Goal: Task Accomplishment & Management: Manage account settings

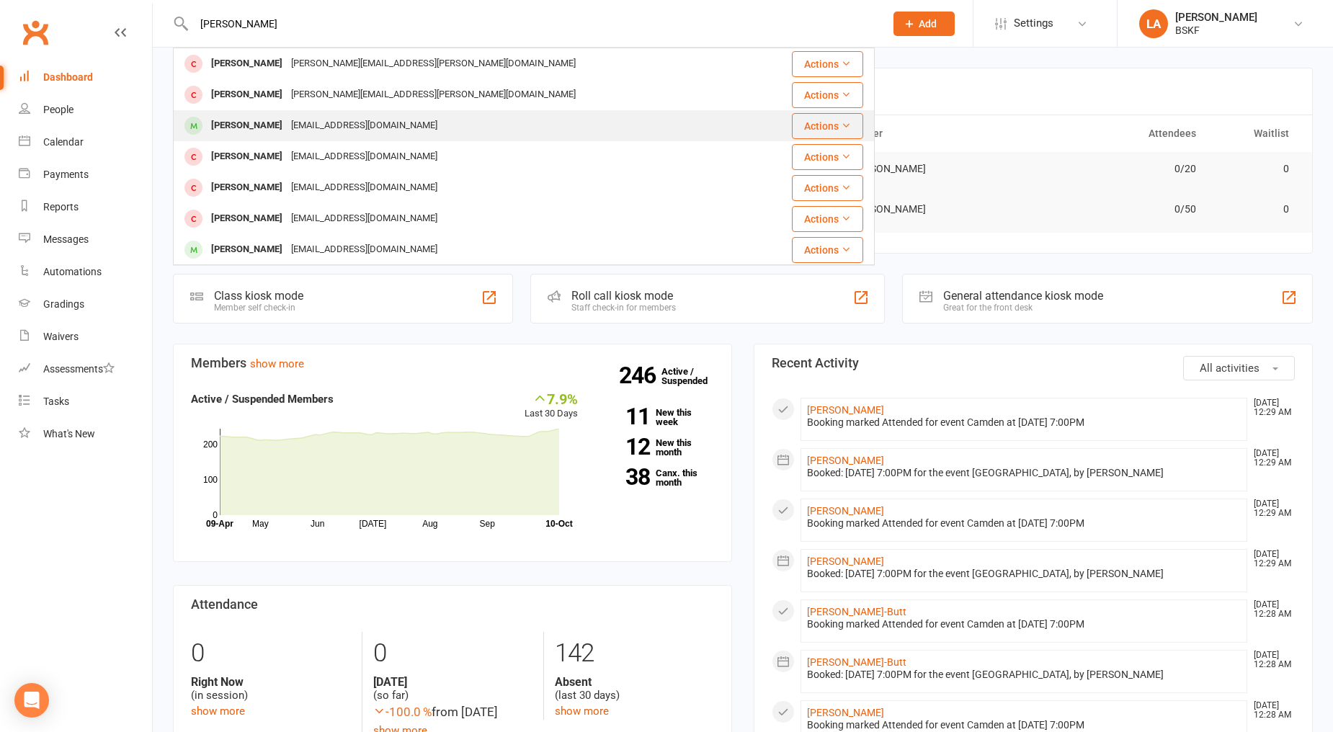
type input "[PERSON_NAME]"
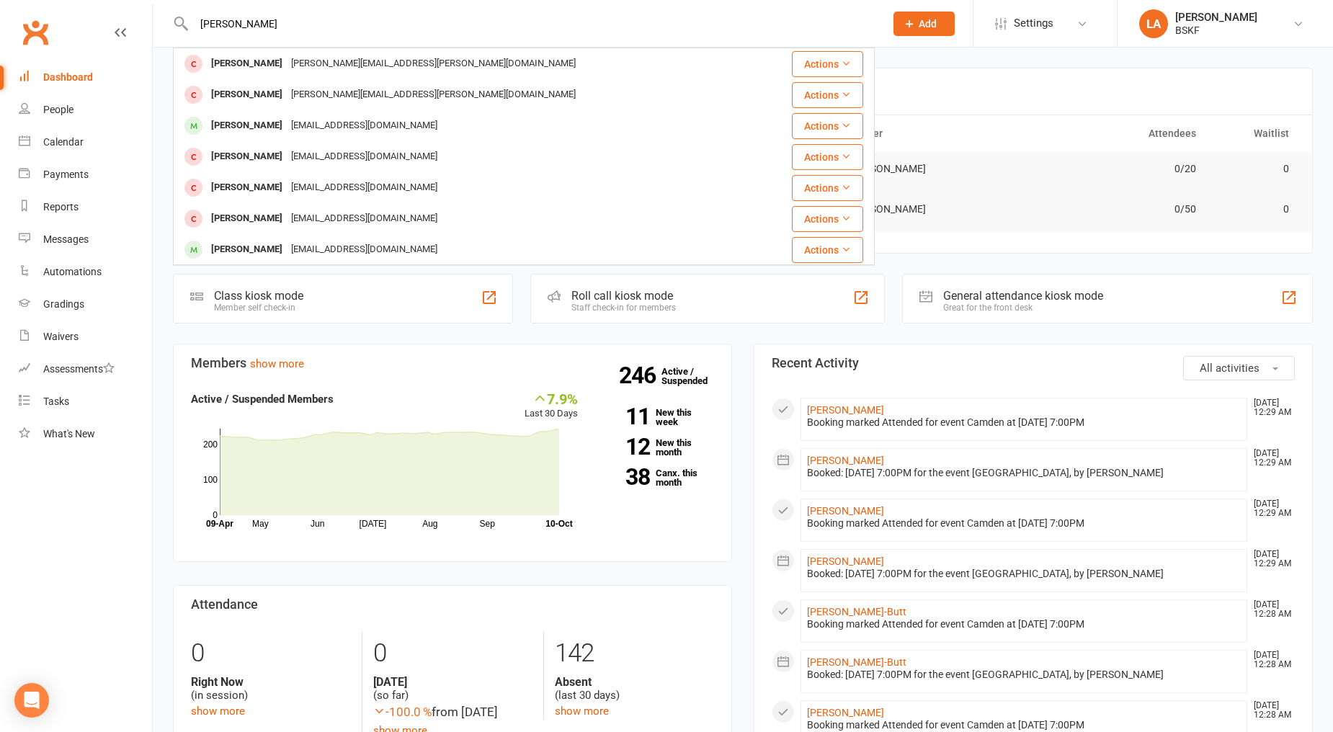
click at [369, 135] on div "[EMAIL_ADDRESS][DOMAIN_NAME]" at bounding box center [364, 125] width 155 height 21
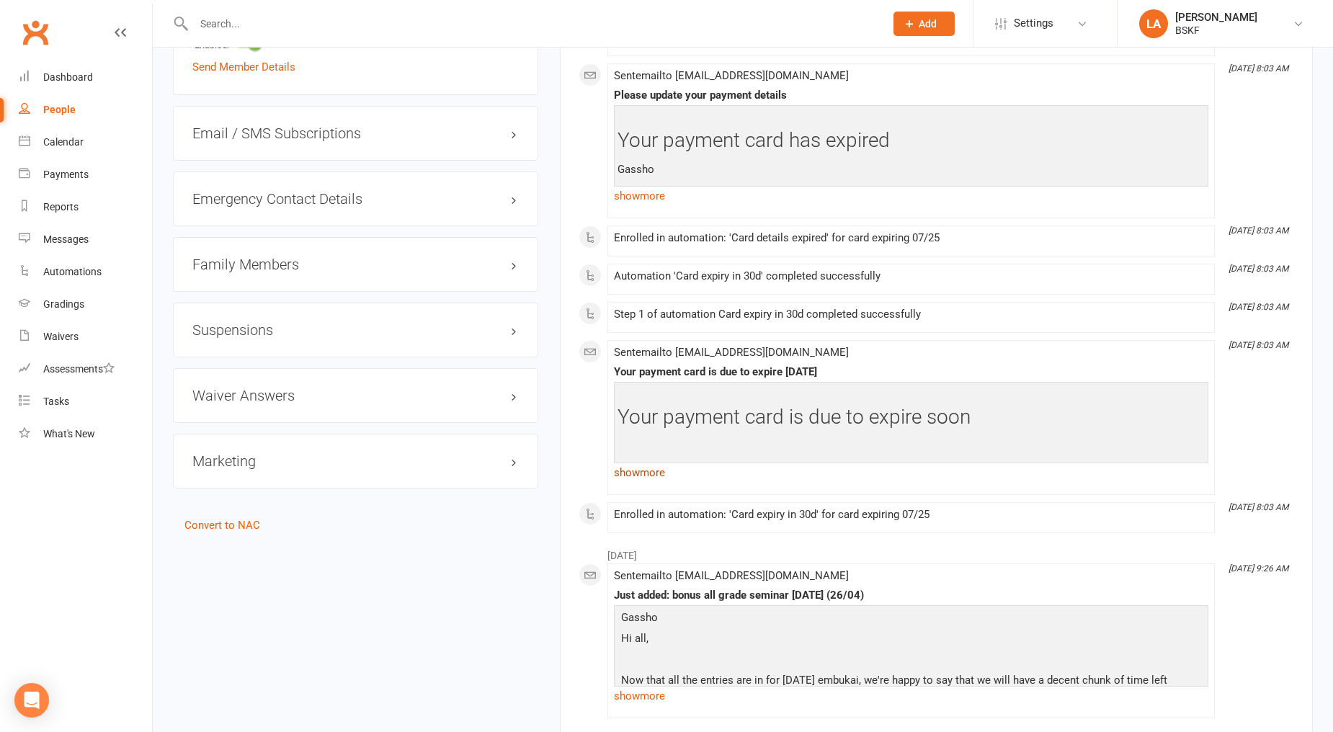
scroll to position [881, 0]
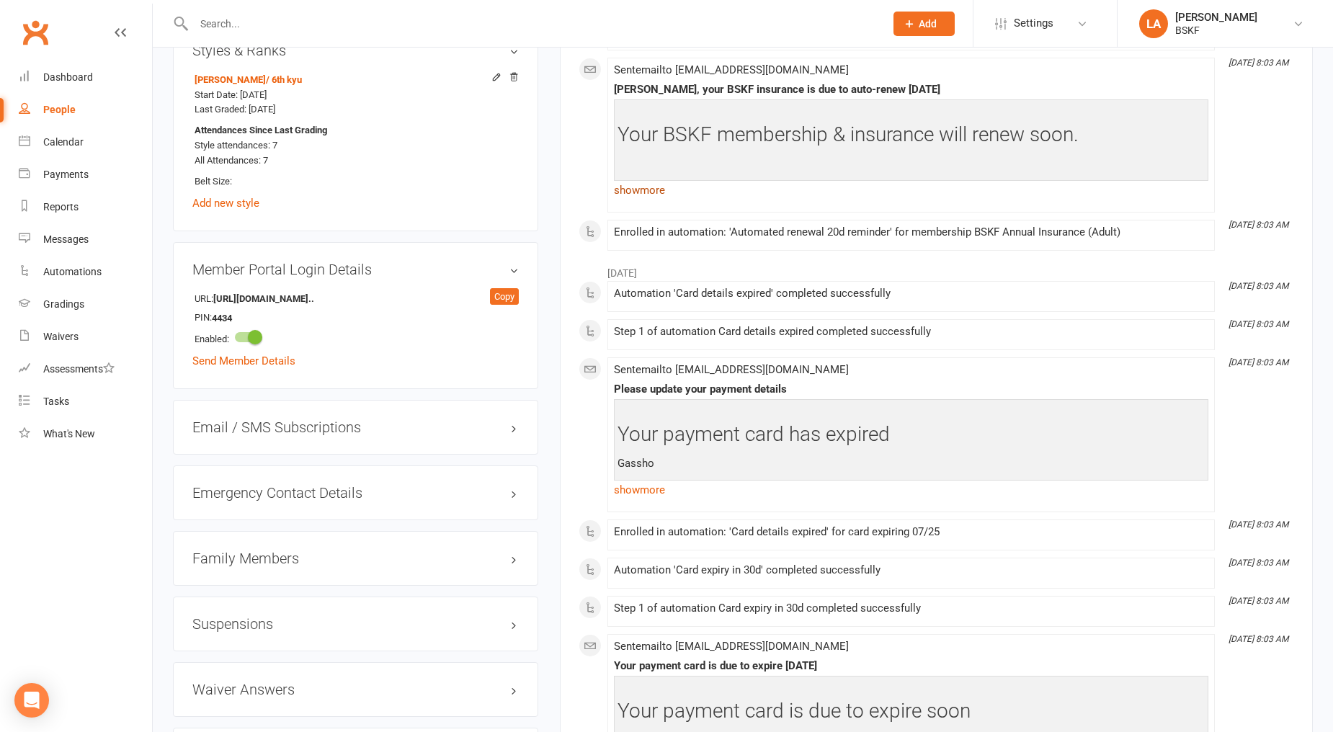
click at [635, 200] on link "show more" at bounding box center [911, 190] width 595 height 20
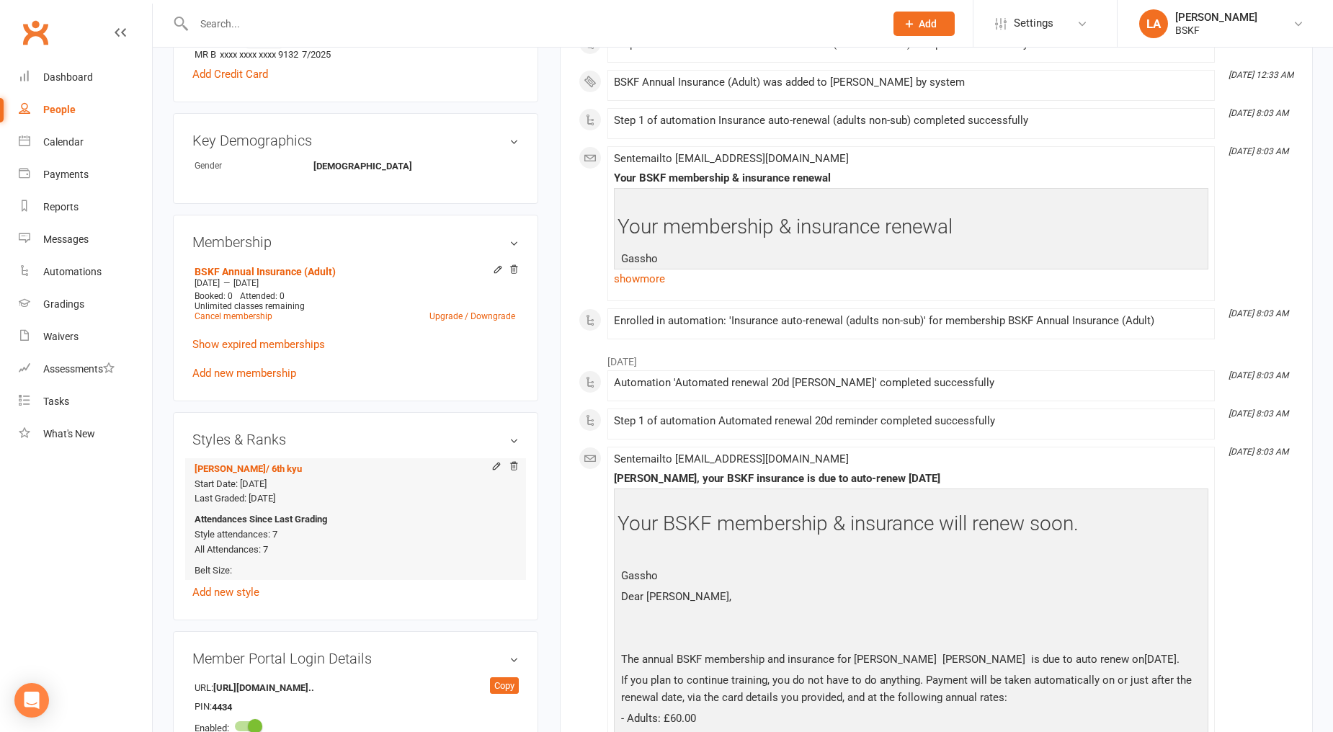
scroll to position [587, 0]
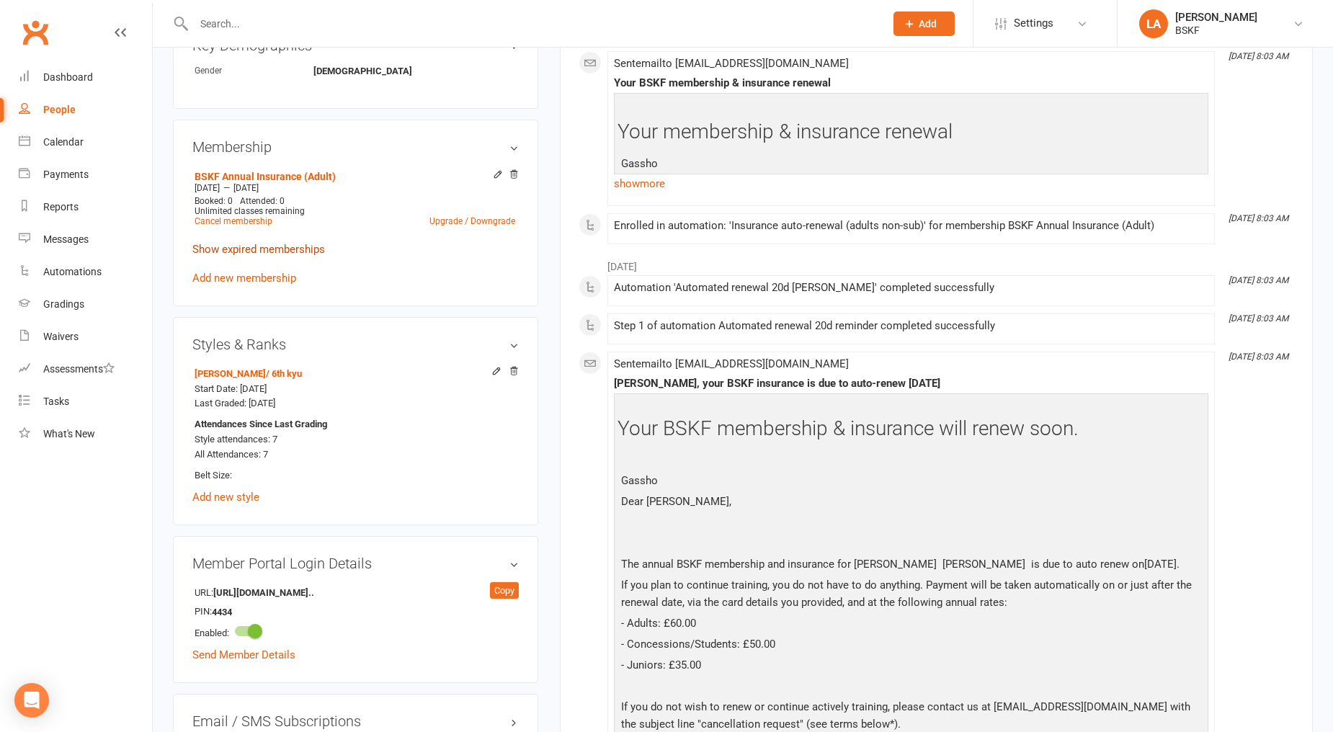
click at [277, 245] on link "Show expired memberships" at bounding box center [258, 249] width 133 height 13
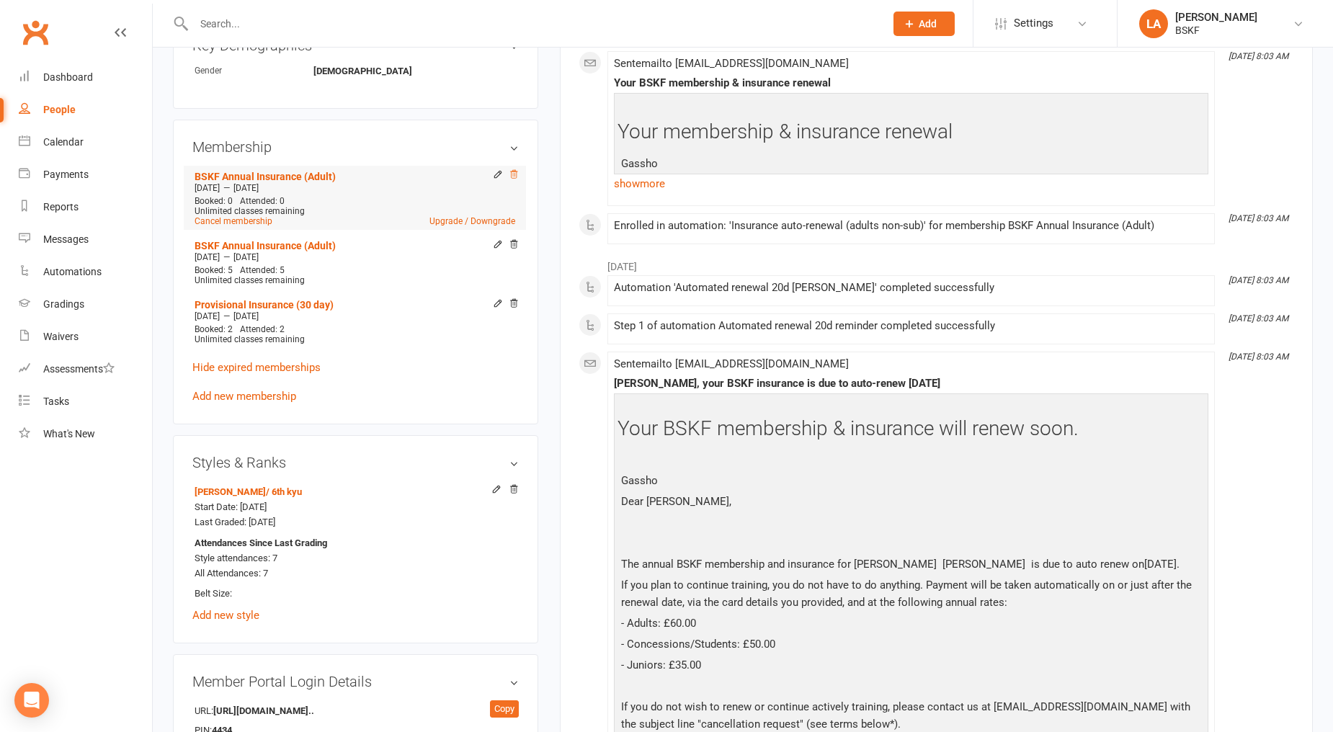
click at [516, 171] on icon at bounding box center [514, 174] width 7 height 8
click at [513, 174] on icon at bounding box center [514, 174] width 7 height 8
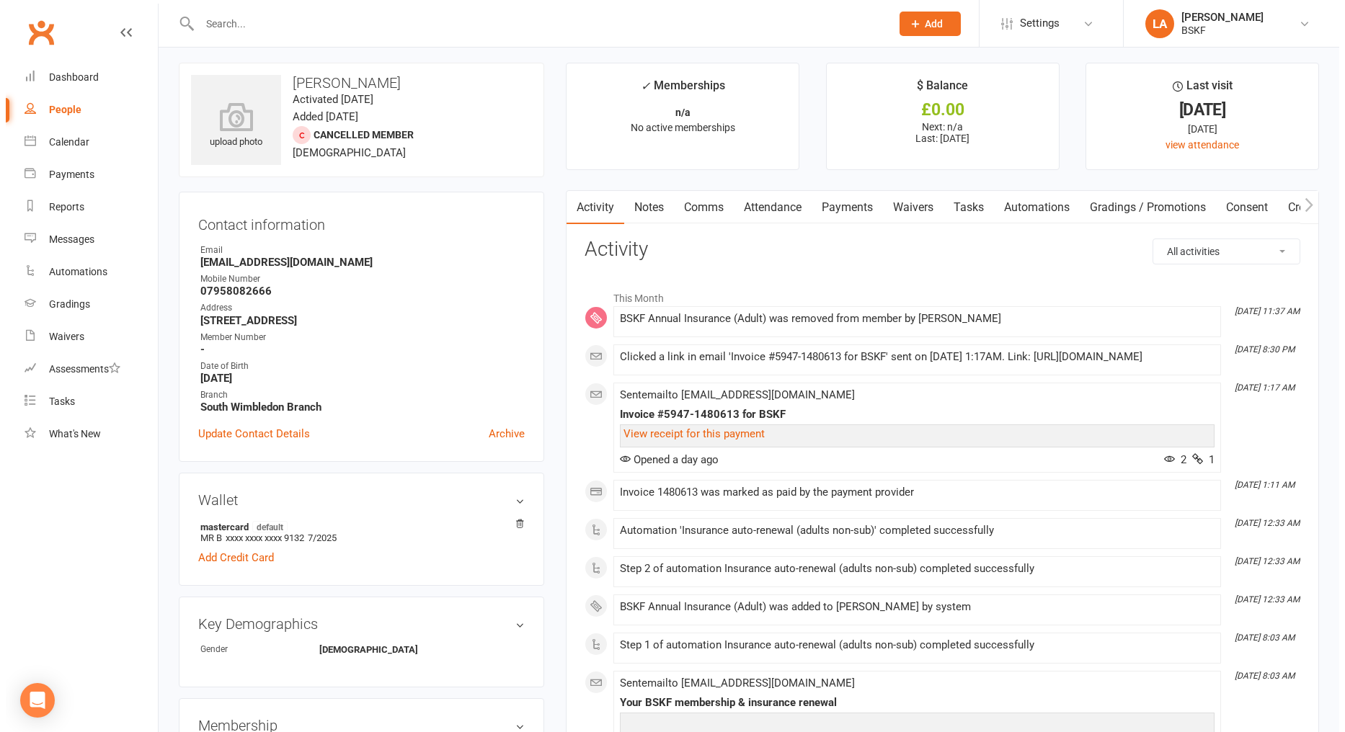
scroll to position [0, 0]
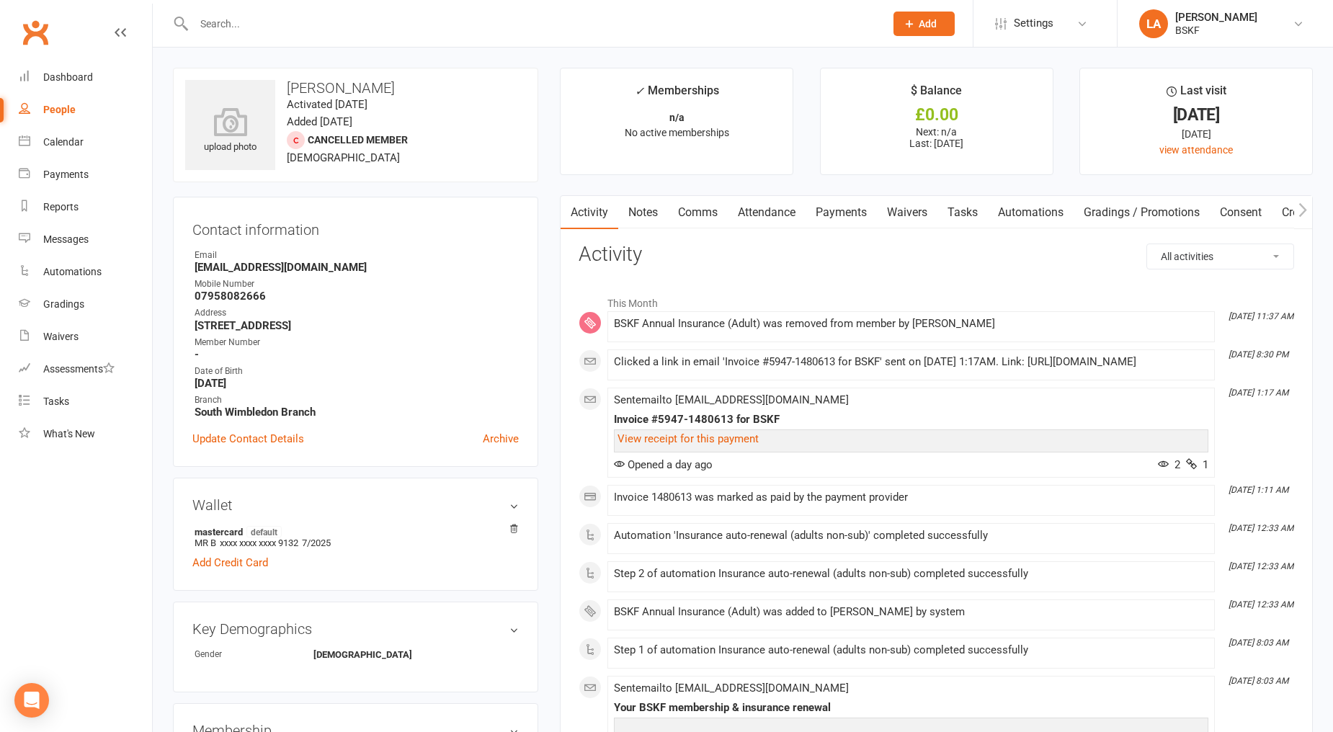
click at [853, 210] on link "Payments" at bounding box center [841, 212] width 71 height 33
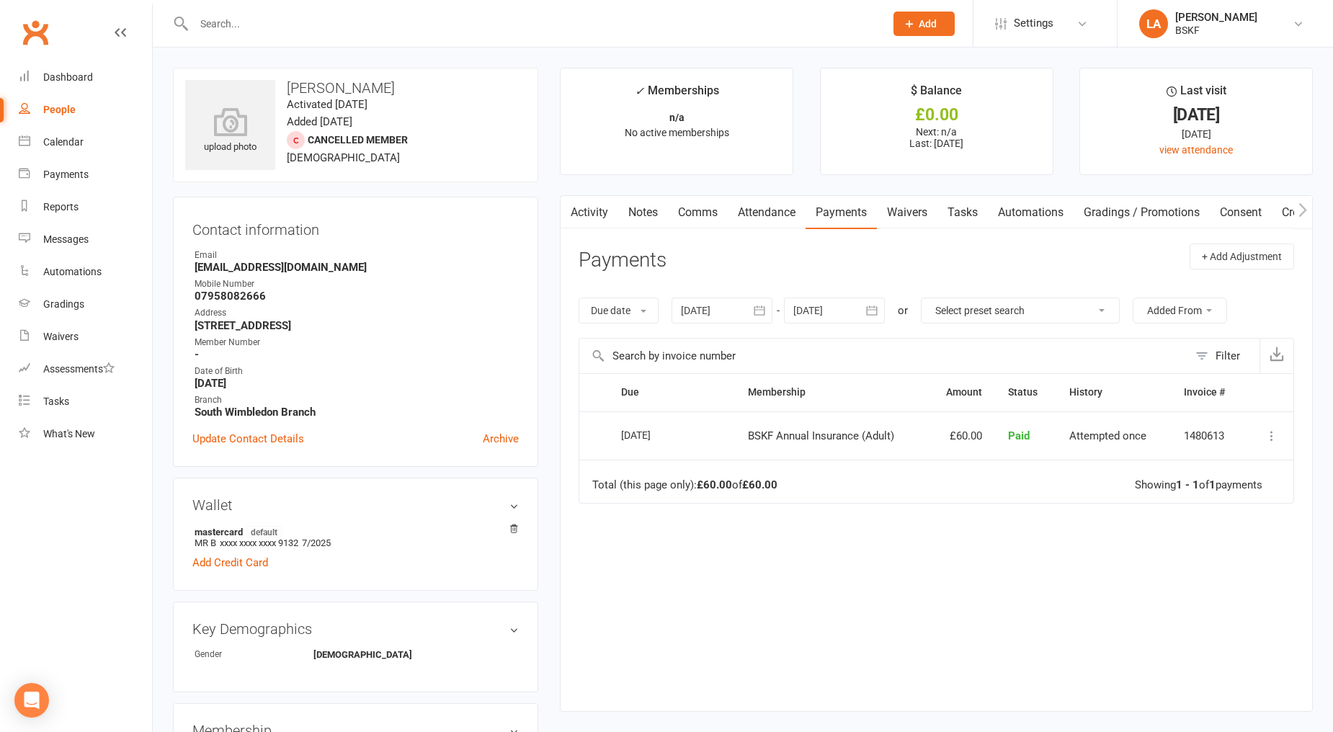
click at [1273, 438] on icon at bounding box center [1272, 436] width 14 height 14
click at [1181, 461] on link "Refund" at bounding box center [1208, 464] width 143 height 29
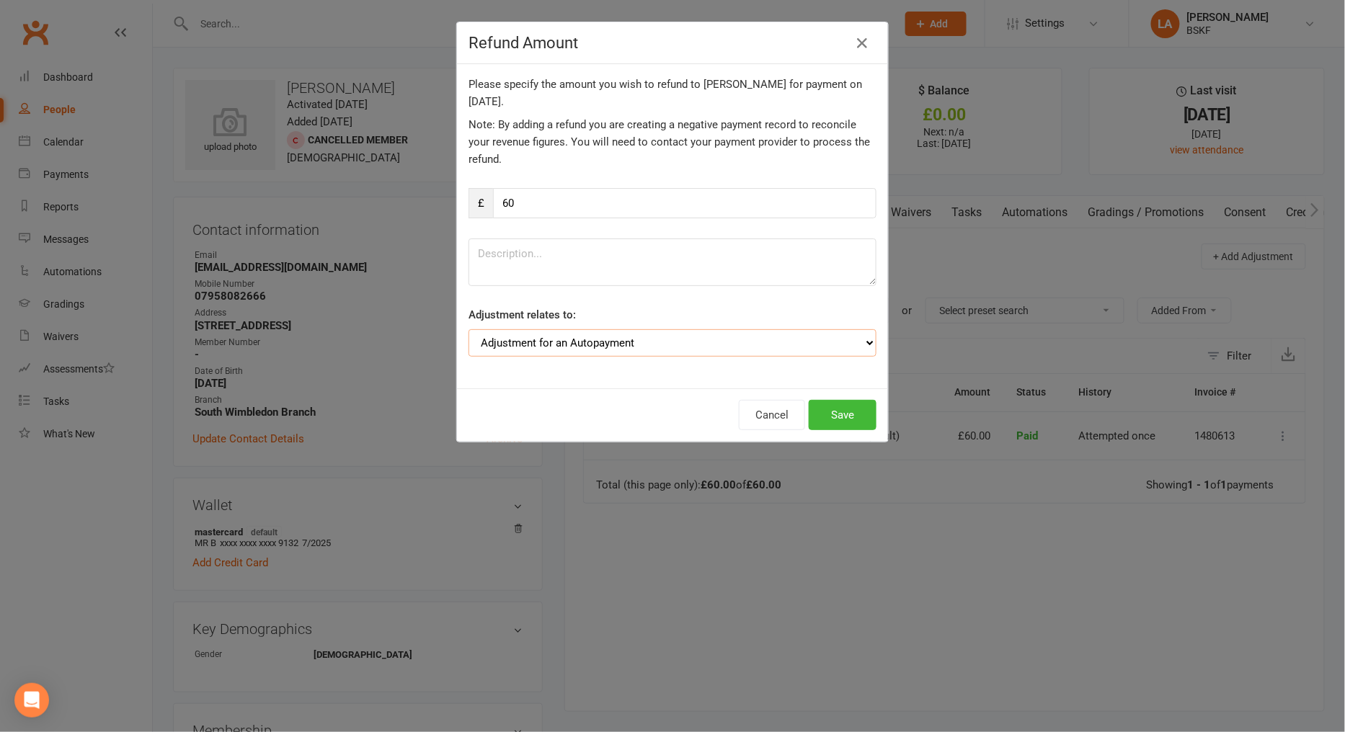
click at [719, 343] on select "Adjustment for an Autopayment Cash adjustment POS Sale adjustment Other adjustm…" at bounding box center [672, 342] width 408 height 27
select select "3"
click at [468, 329] on select "Adjustment for an Autopayment Cash adjustment POS Sale adjustment Other adjustm…" at bounding box center [672, 342] width 408 height 27
drag, startPoint x: 538, startPoint y: 256, endPoint x: 536, endPoint y: 279, distance: 23.1
click at [536, 272] on textarea at bounding box center [672, 263] width 408 height 48
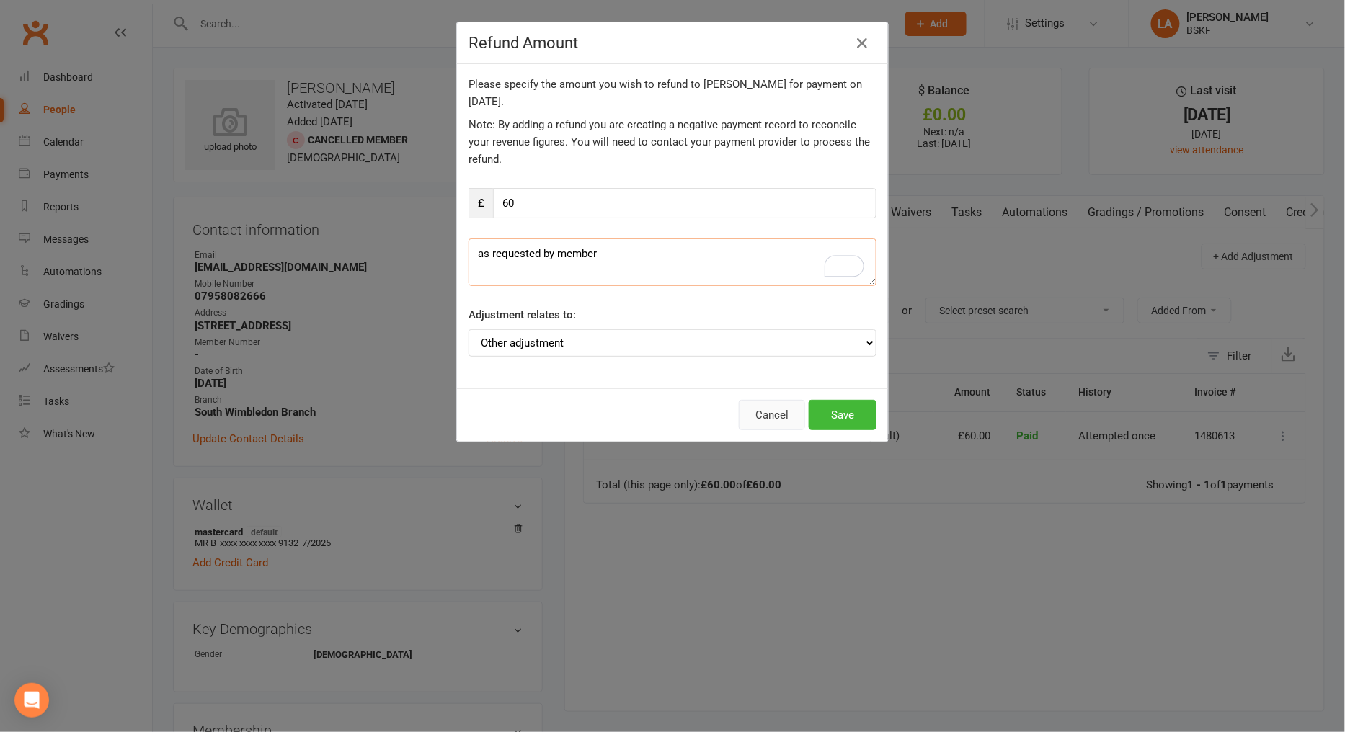
type textarea "as requested by member"
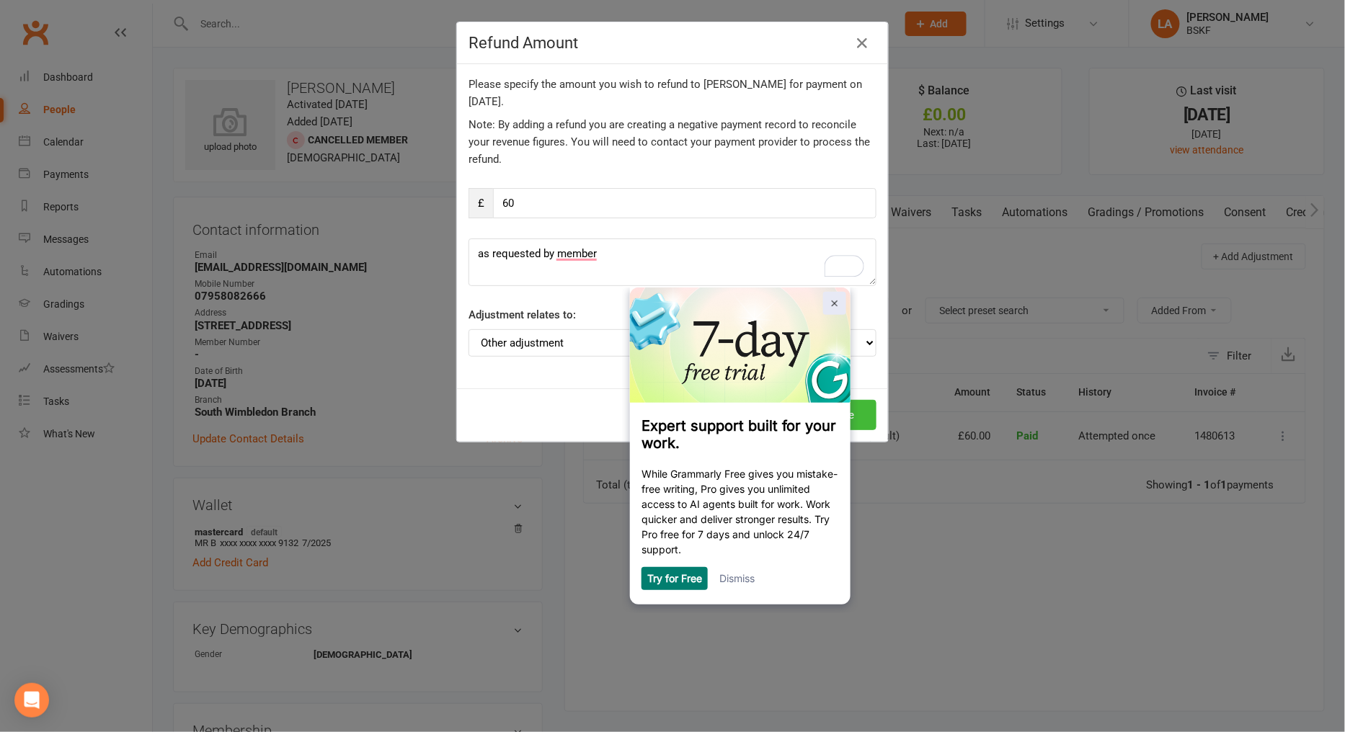
click at [832, 309] on link at bounding box center [833, 303] width 23 height 23
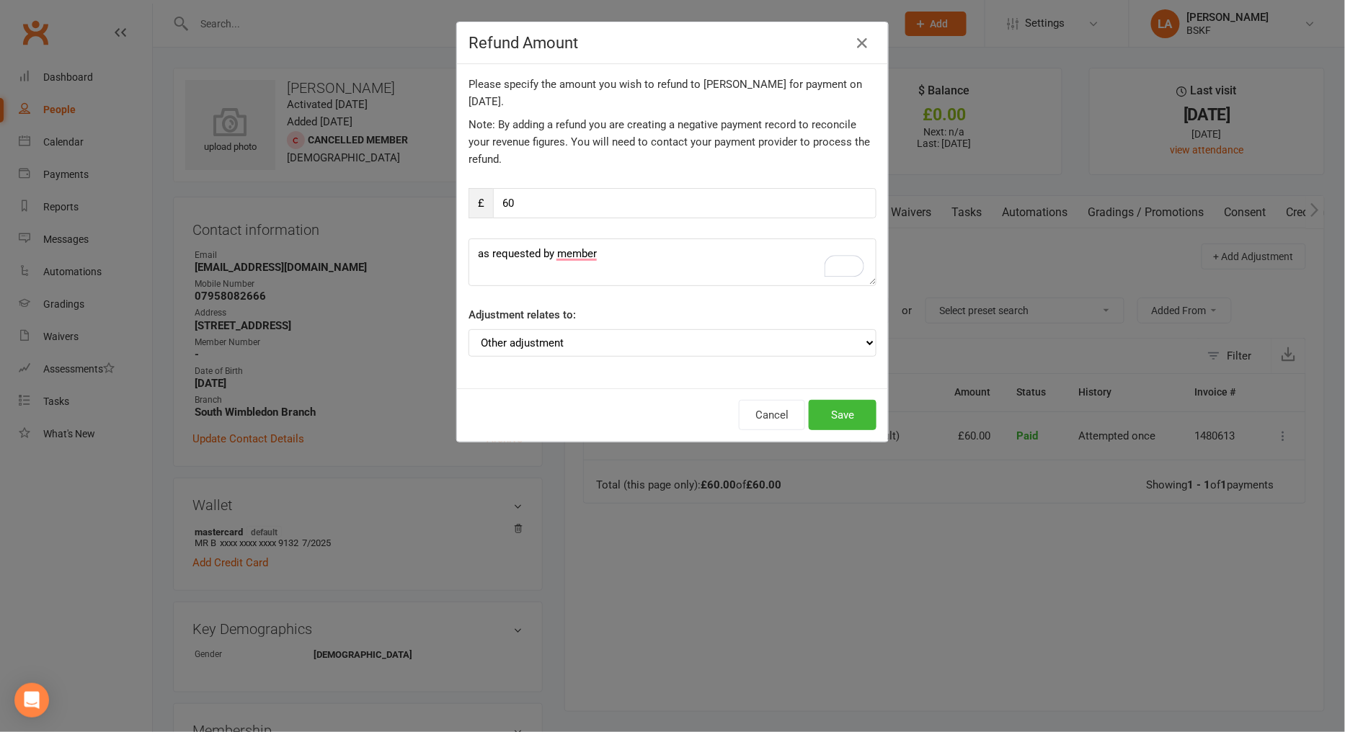
click at [845, 442] on div "Refund Amount Please specify the amount you wish to refund to [PERSON_NAME] for…" at bounding box center [672, 366] width 1345 height 732
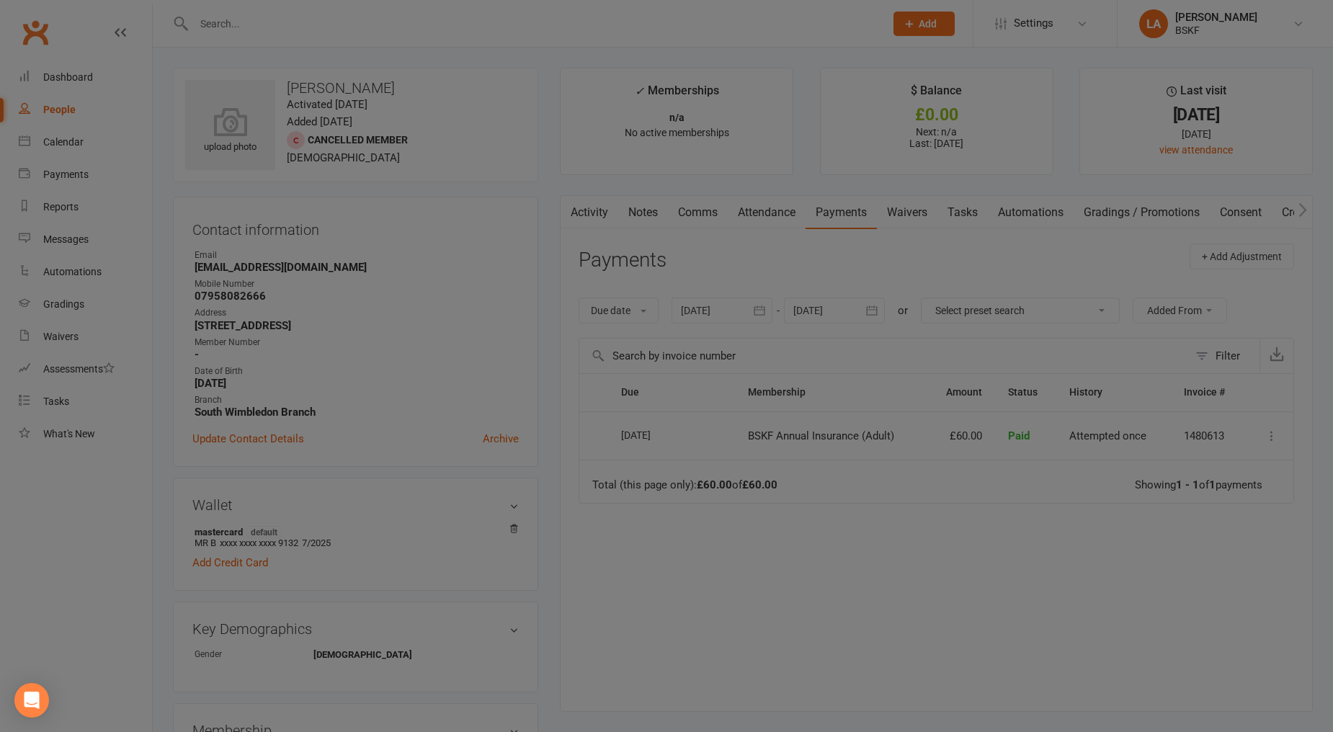
click at [834, 418] on div at bounding box center [666, 366] width 1333 height 732
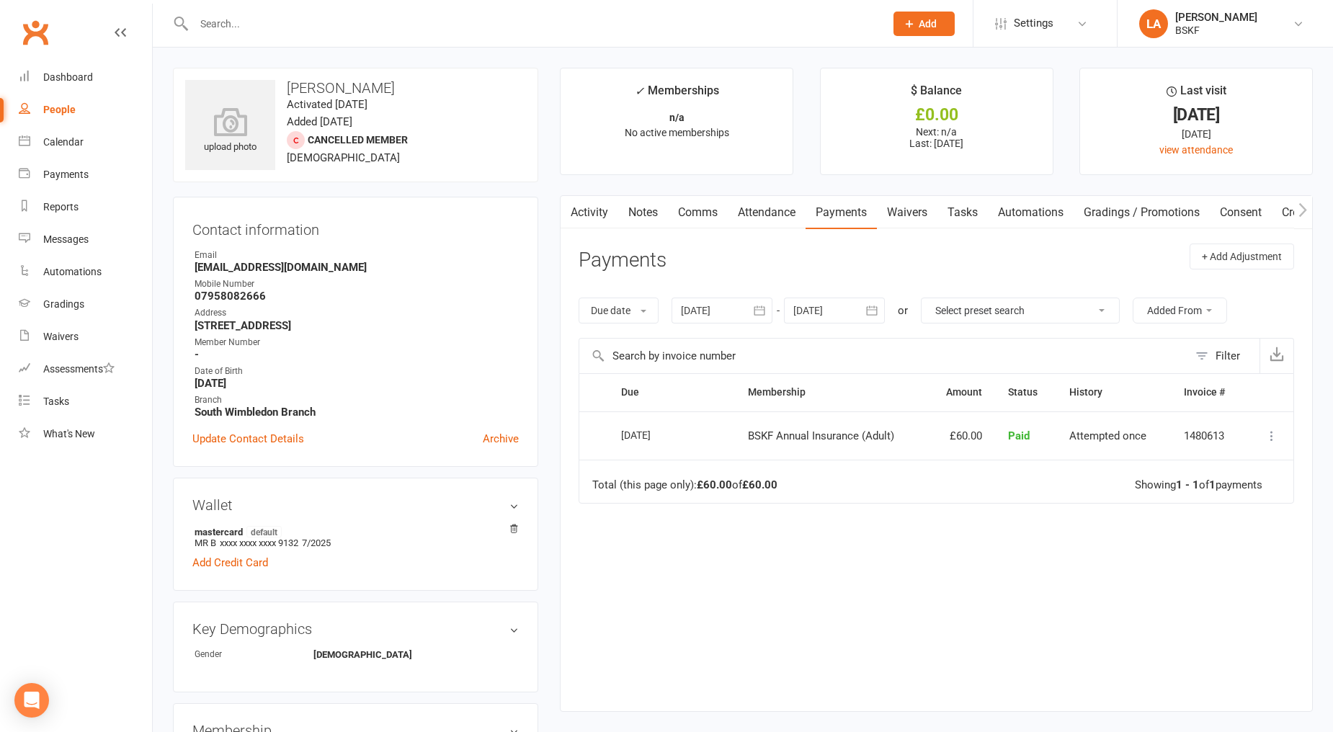
click at [1268, 444] on button at bounding box center [1271, 435] width 17 height 17
click at [1147, 463] on link "Refund" at bounding box center [1208, 464] width 143 height 29
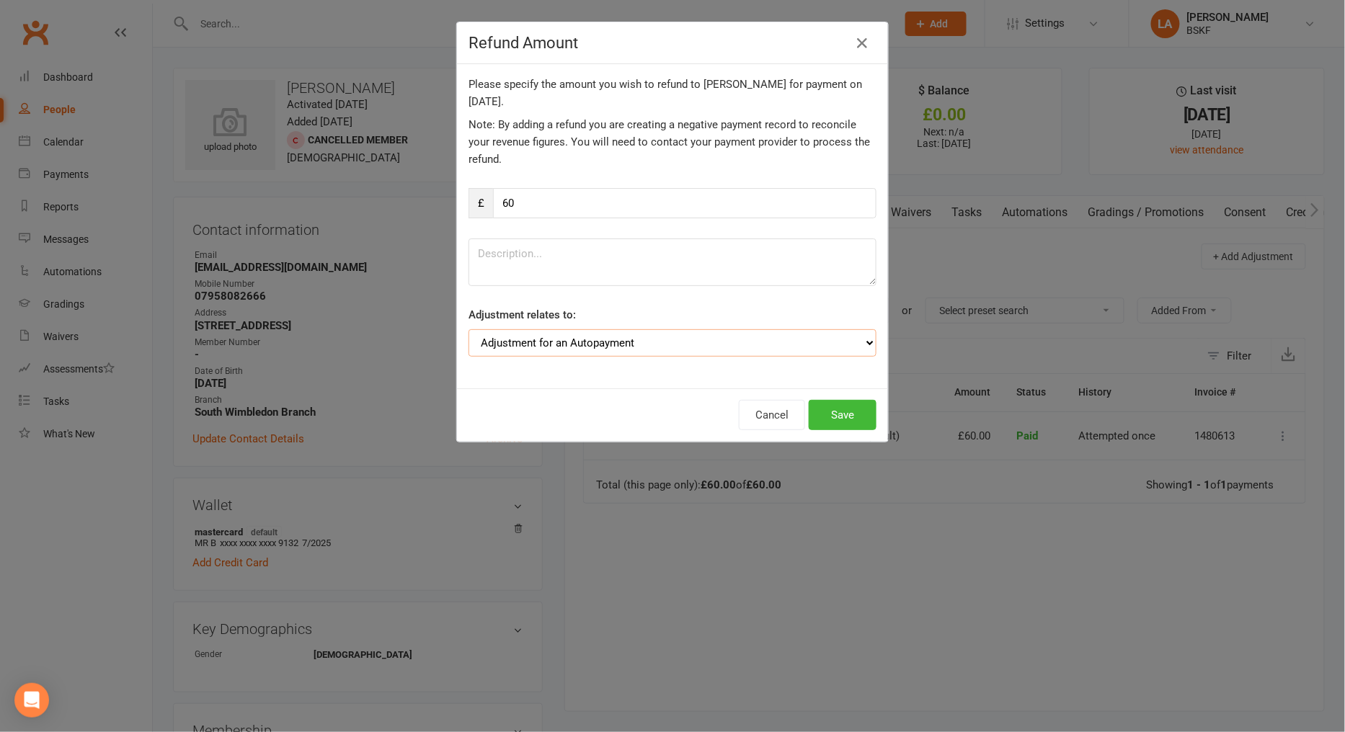
click at [607, 334] on select "Adjustment for an Autopayment Cash adjustment POS Sale adjustment Other adjustm…" at bounding box center [672, 342] width 408 height 27
select select "3"
click at [468, 329] on select "Adjustment for an Autopayment Cash adjustment POS Sale adjustment Other adjustm…" at bounding box center [672, 342] width 408 height 27
click at [654, 281] on textarea "To enrich screen reader interactions, please activate Accessibility in Grammarl…" at bounding box center [672, 263] width 408 height 48
type textarea "as requested by member"
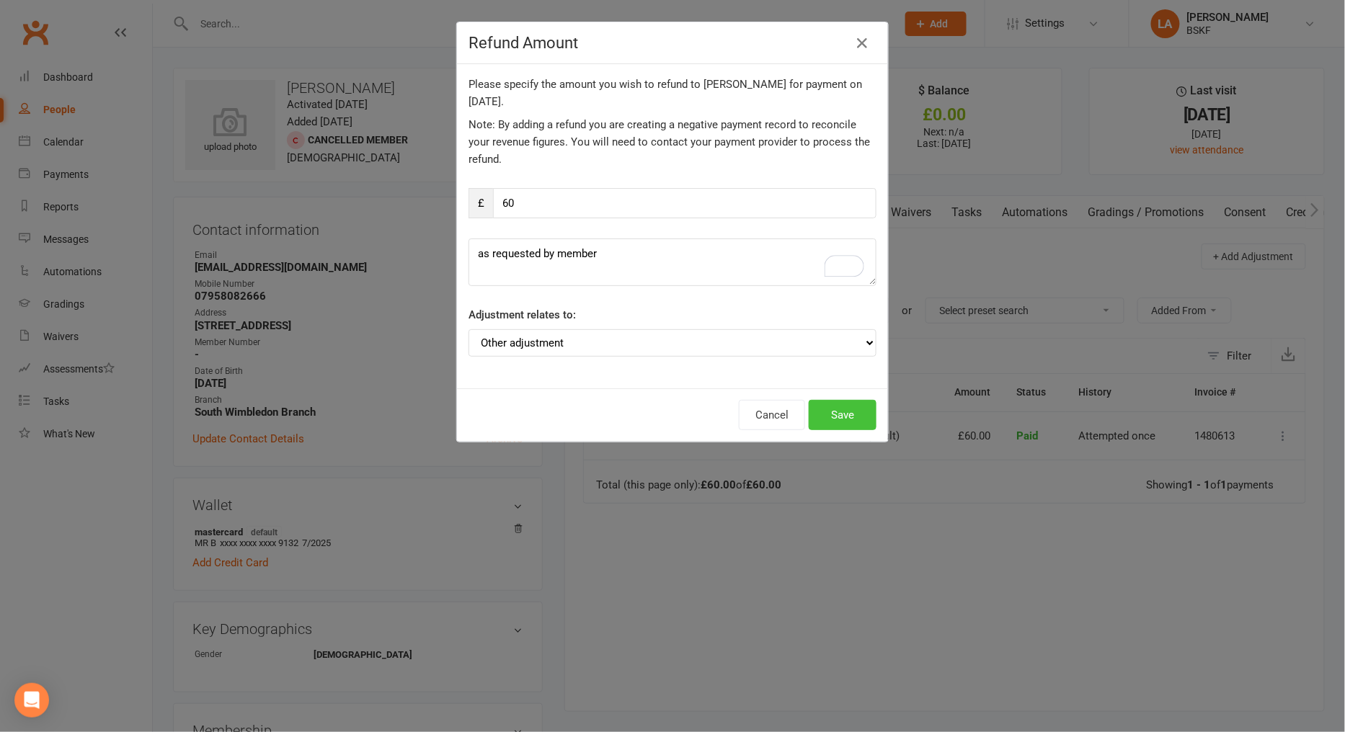
click at [837, 405] on button "Save" at bounding box center [843, 415] width 68 height 30
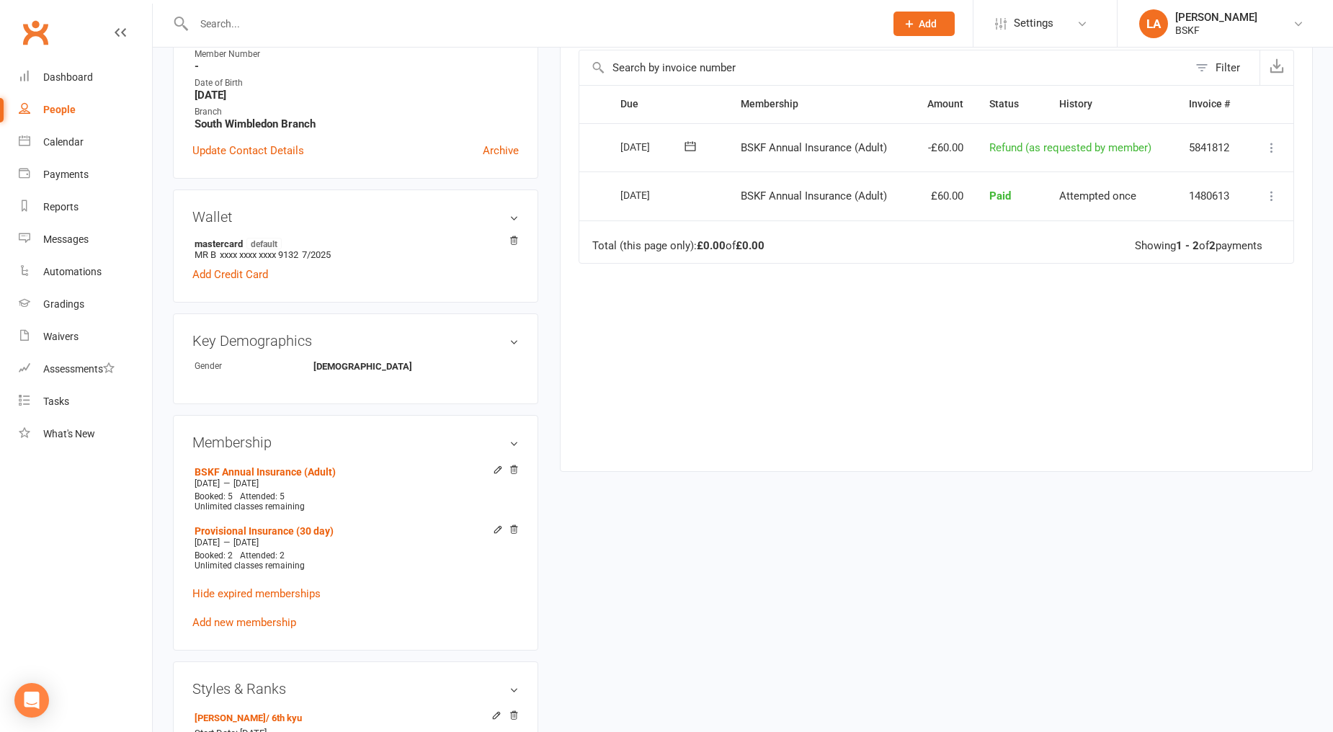
scroll to position [293, 0]
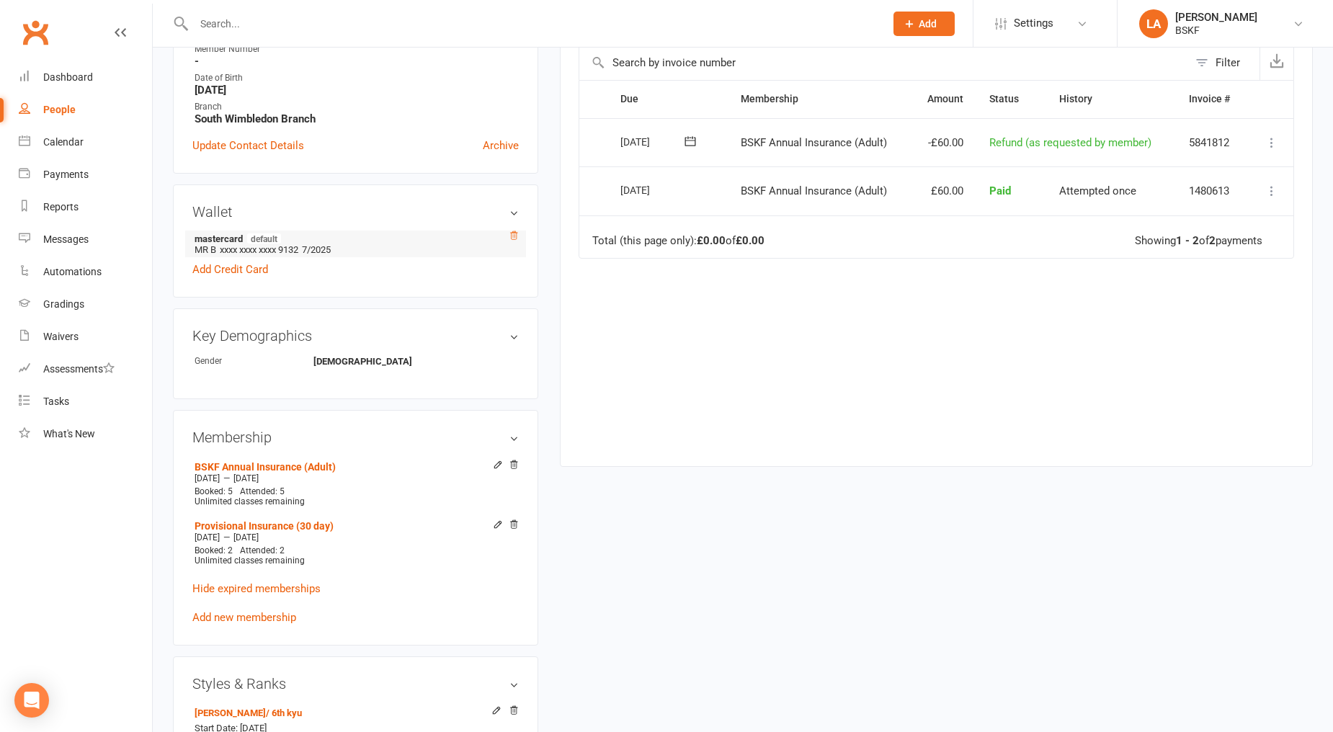
click at [514, 236] on icon at bounding box center [514, 236] width 10 height 10
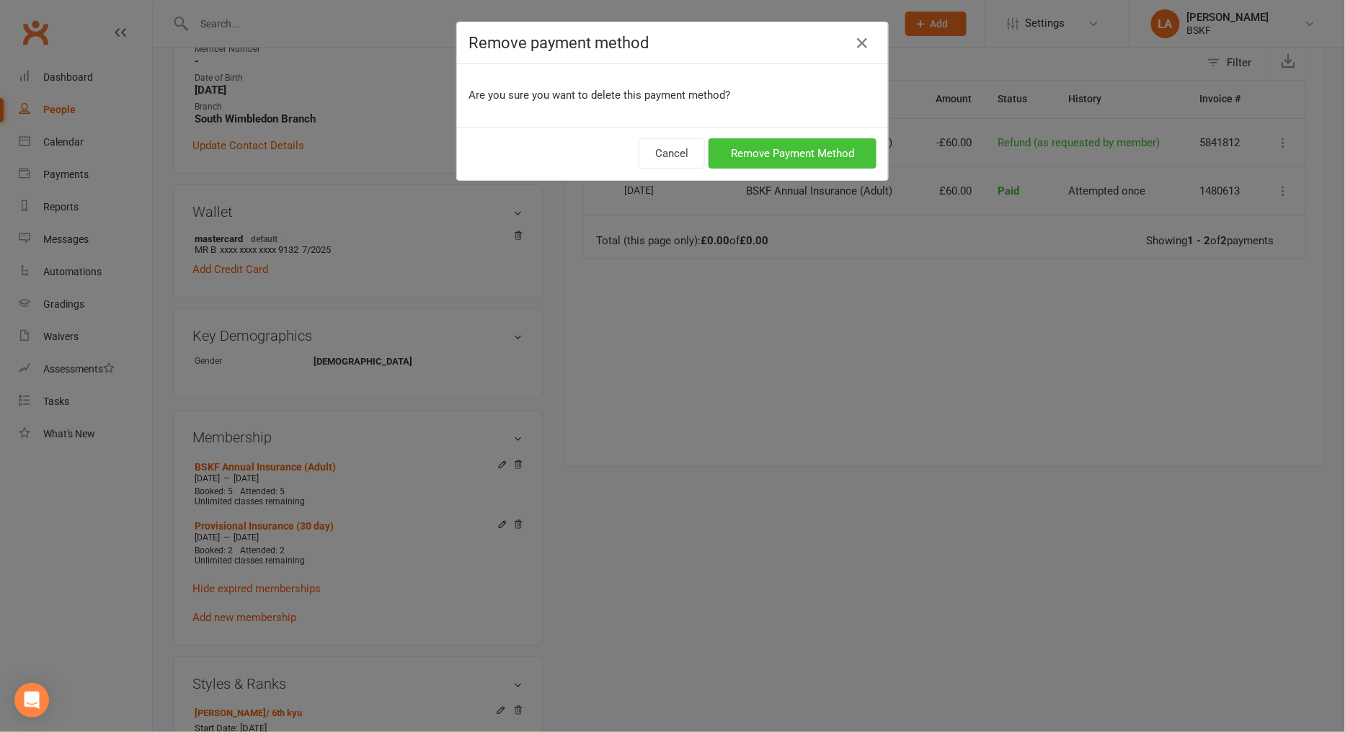
click at [736, 154] on button "Remove Payment Method" at bounding box center [792, 153] width 168 height 30
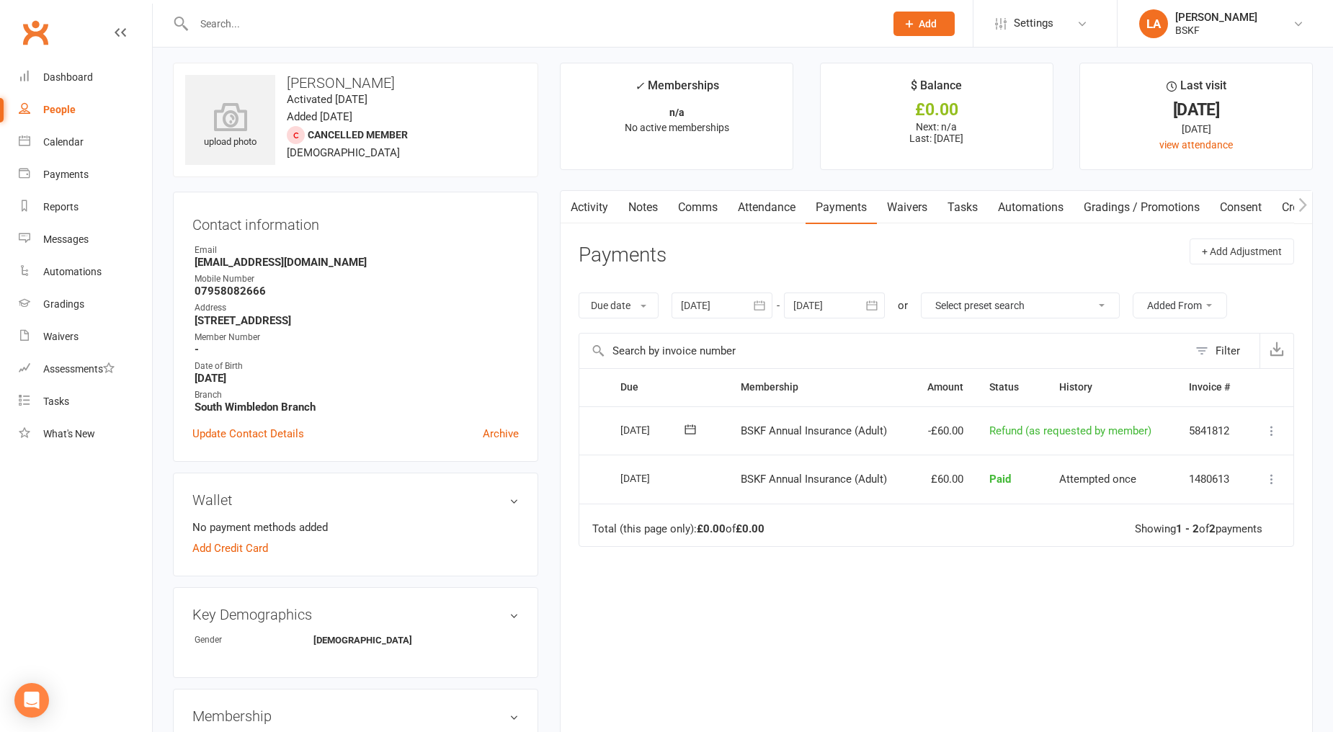
scroll to position [0, 0]
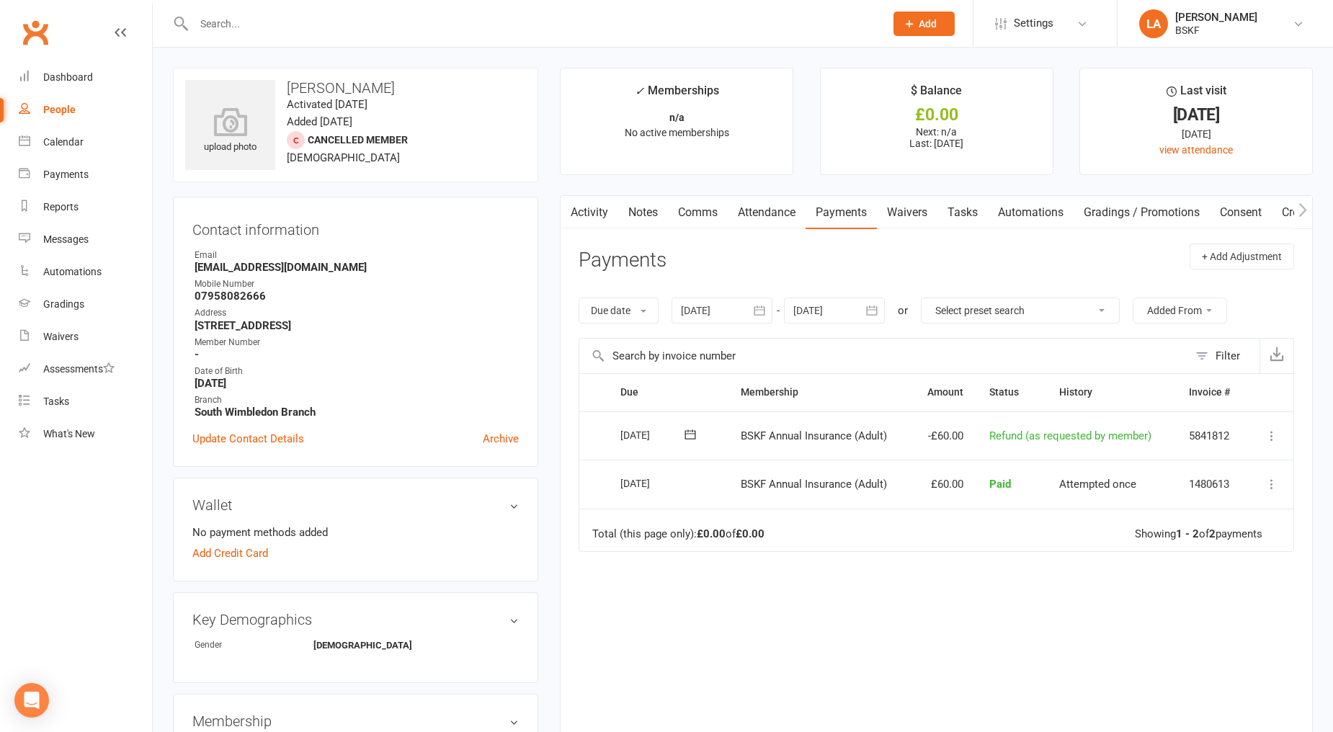
click at [589, 209] on link "Activity" at bounding box center [590, 212] width 58 height 33
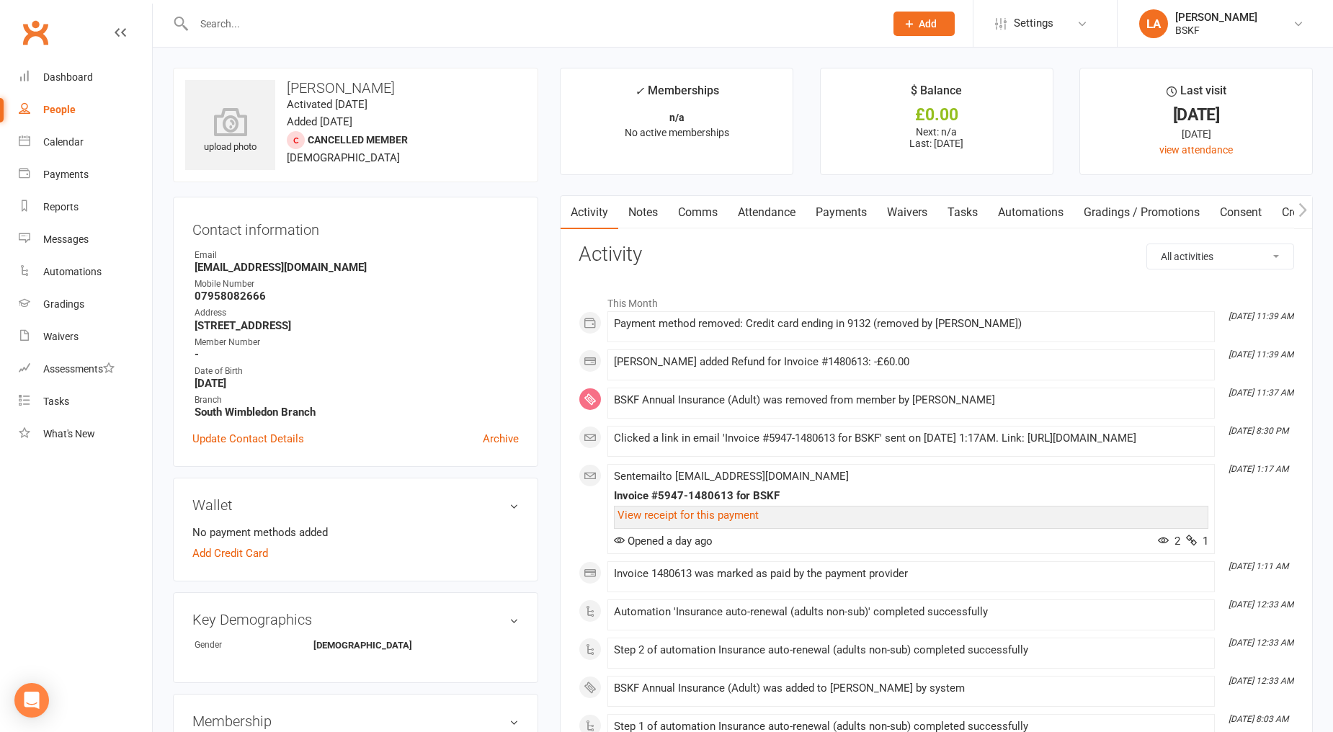
scroll to position [587, 0]
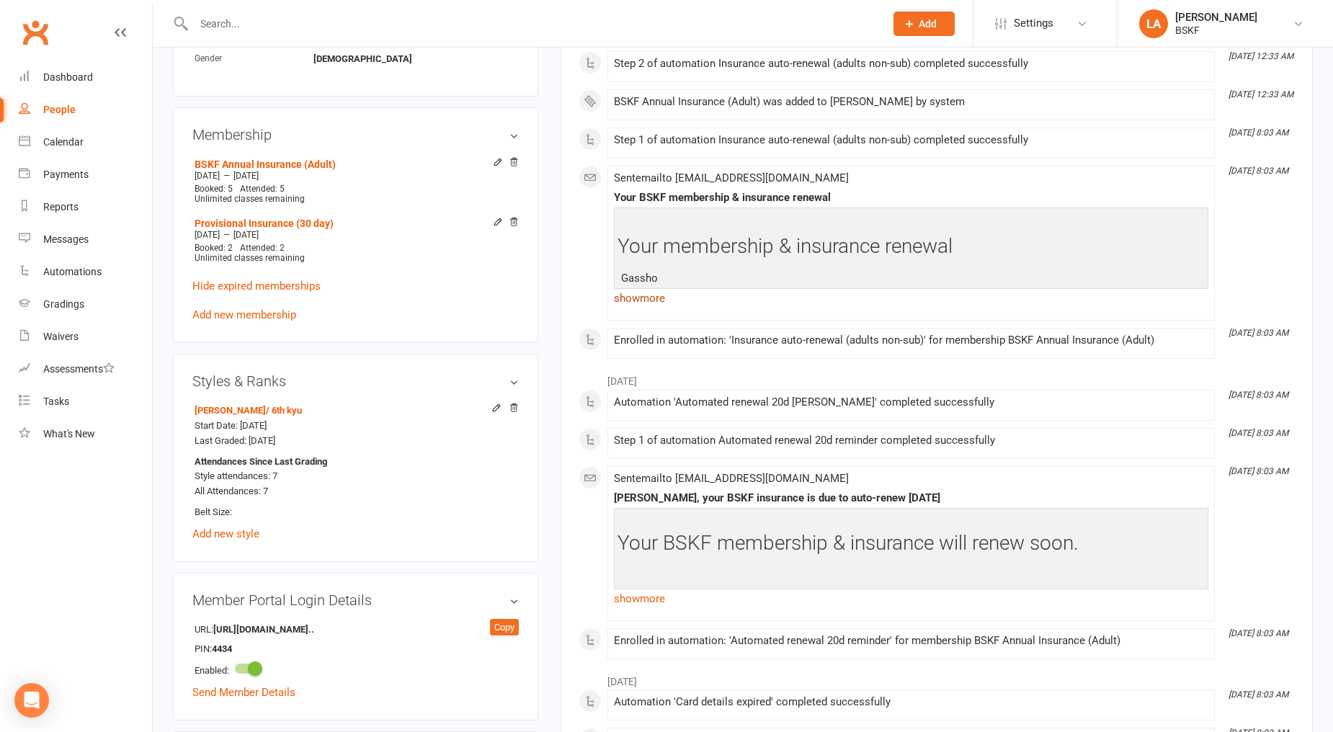
click at [644, 308] on link "show more" at bounding box center [911, 298] width 595 height 20
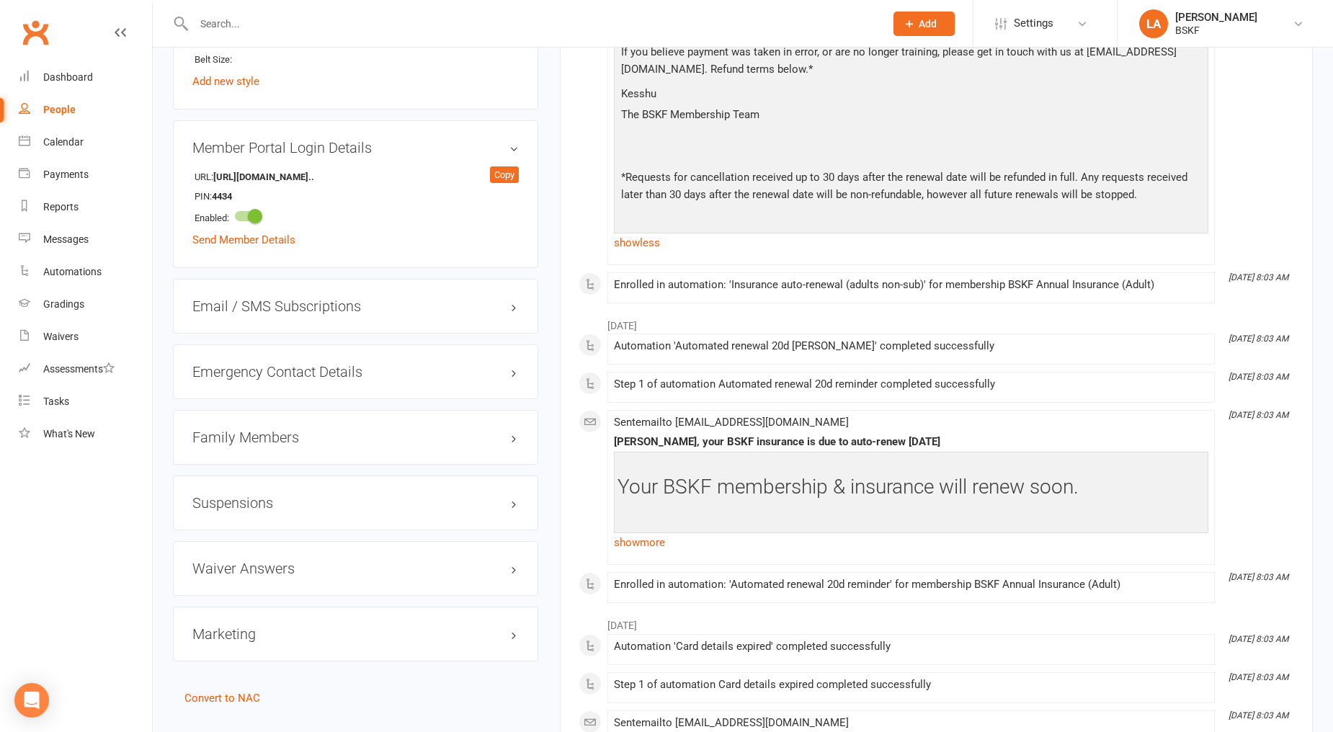
scroll to position [1175, 0]
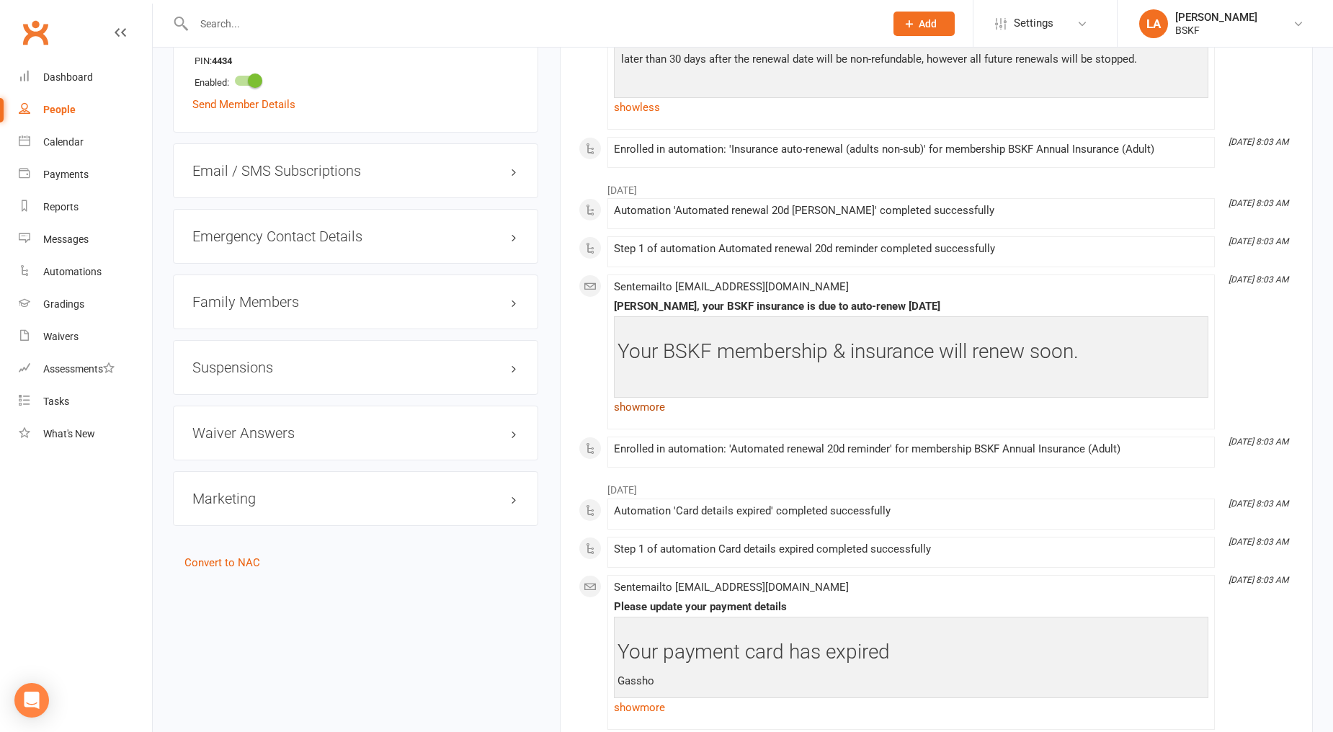
click at [652, 417] on link "show more" at bounding box center [911, 407] width 595 height 20
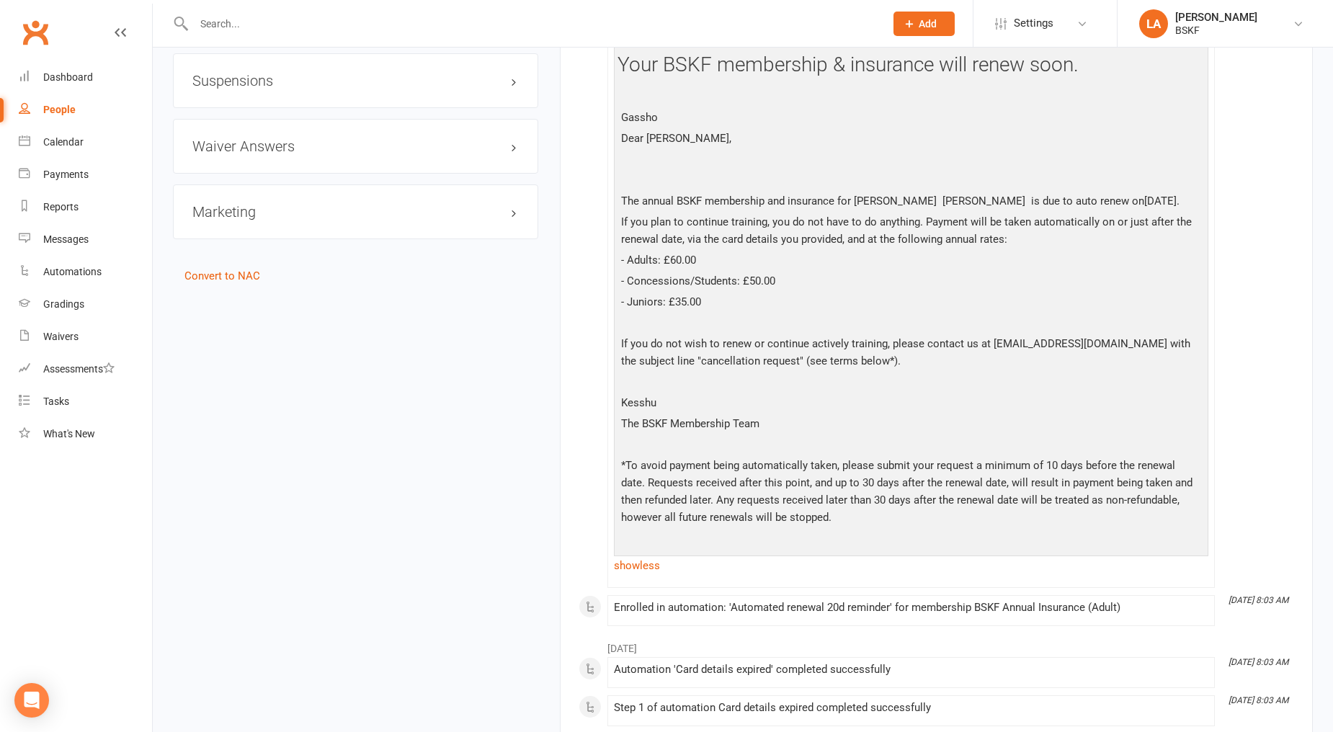
scroll to position [1467, 0]
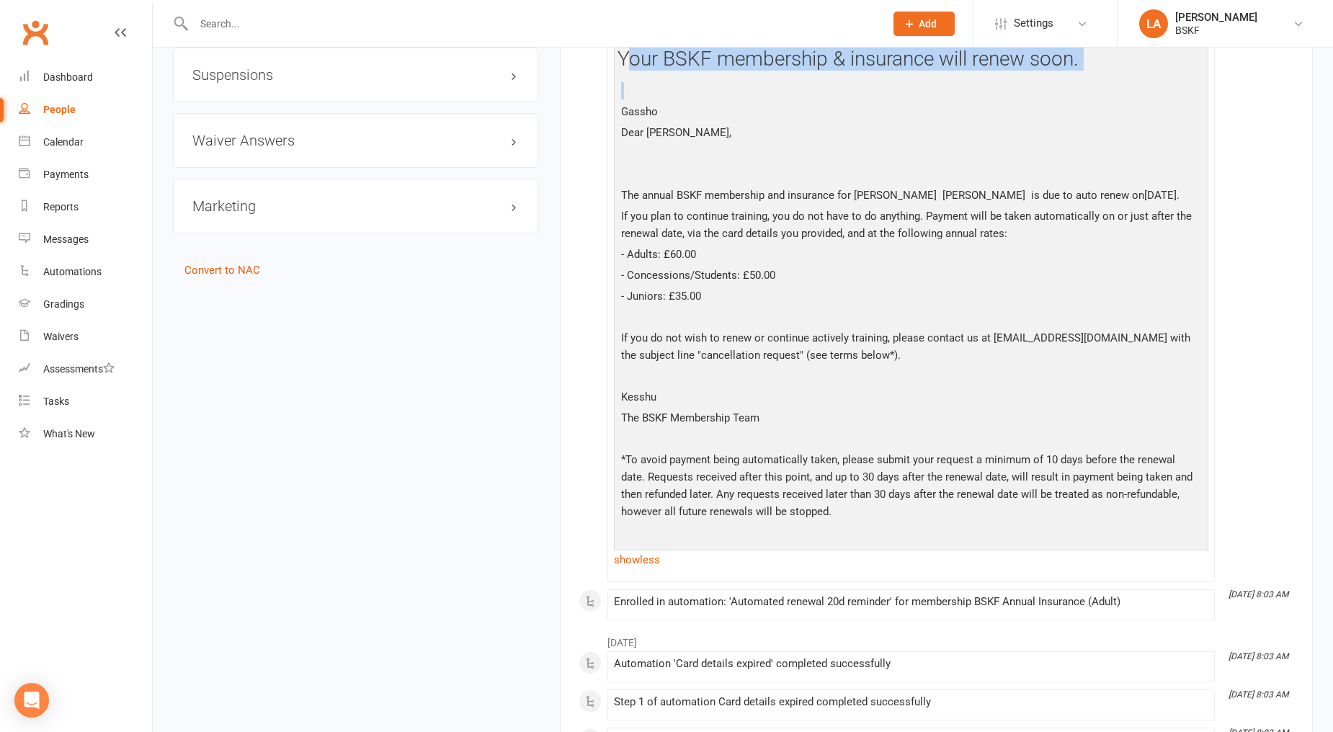
drag, startPoint x: 625, startPoint y: 89, endPoint x: 1088, endPoint y: 99, distance: 463.5
click at [1088, 99] on div "Your BSKF membership & insurance will renew soon. Gassho Dear [PERSON_NAME], Th…" at bounding box center [911, 285] width 587 height 517
click at [721, 97] on div "Your BSKF membership & insurance will renew soon. Gassho Dear [PERSON_NAME], Th…" at bounding box center [911, 285] width 587 height 517
drag, startPoint x: 621, startPoint y: 84, endPoint x: 1128, endPoint y: 126, distance: 508.4
click at [1128, 126] on div "Your BSKF membership & insurance will renew soon. Gassho Dear [PERSON_NAME], Th…" at bounding box center [911, 285] width 587 height 517
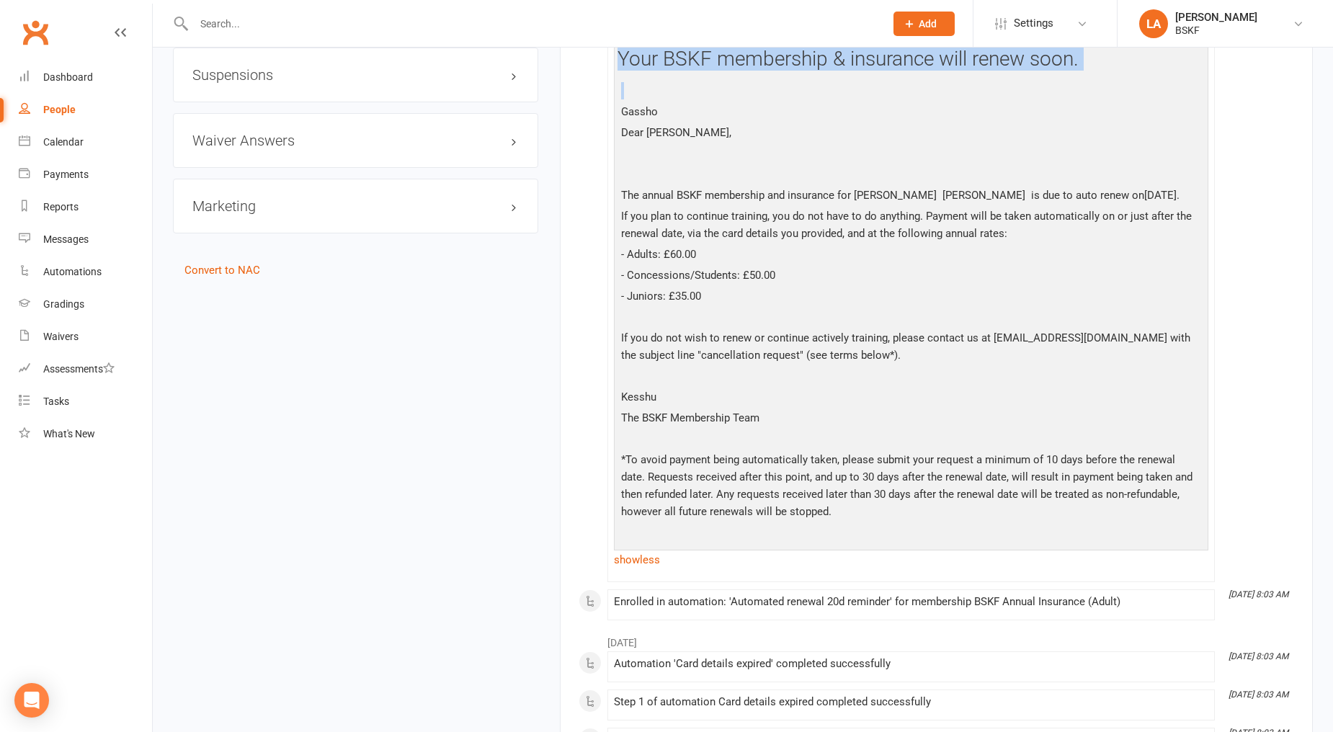
copy div "Your BSKF membership & insurance will renew soon."
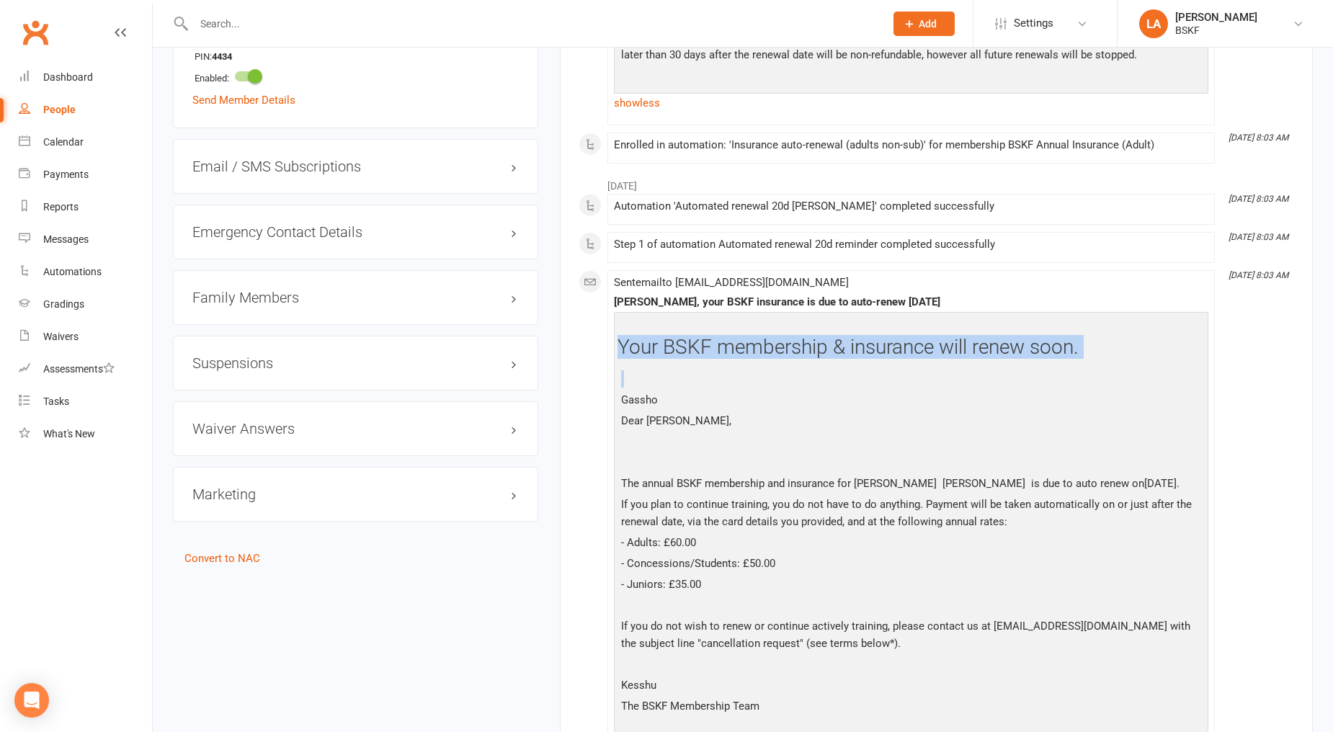
scroll to position [1175, 0]
